Goal: Information Seeking & Learning: Learn about a topic

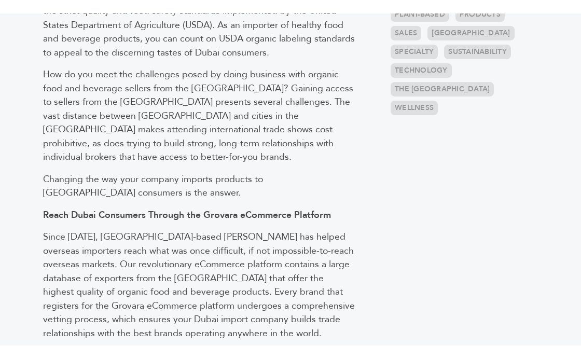
scroll to position [666, 0]
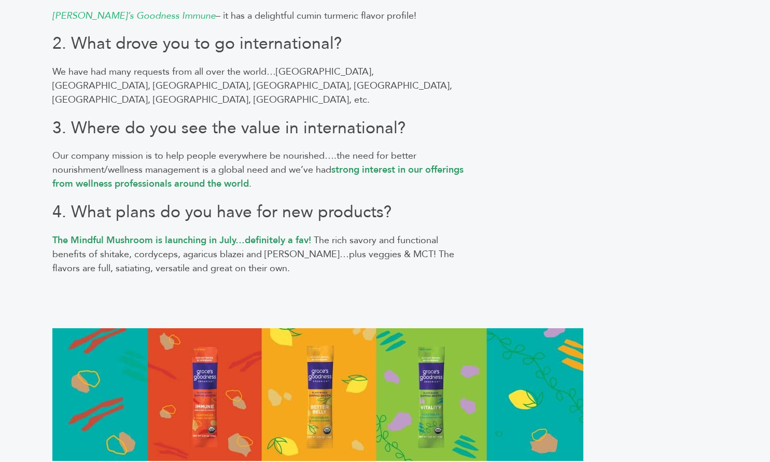
scroll to position [120, 0]
